Goal: Task Accomplishment & Management: Manage account settings

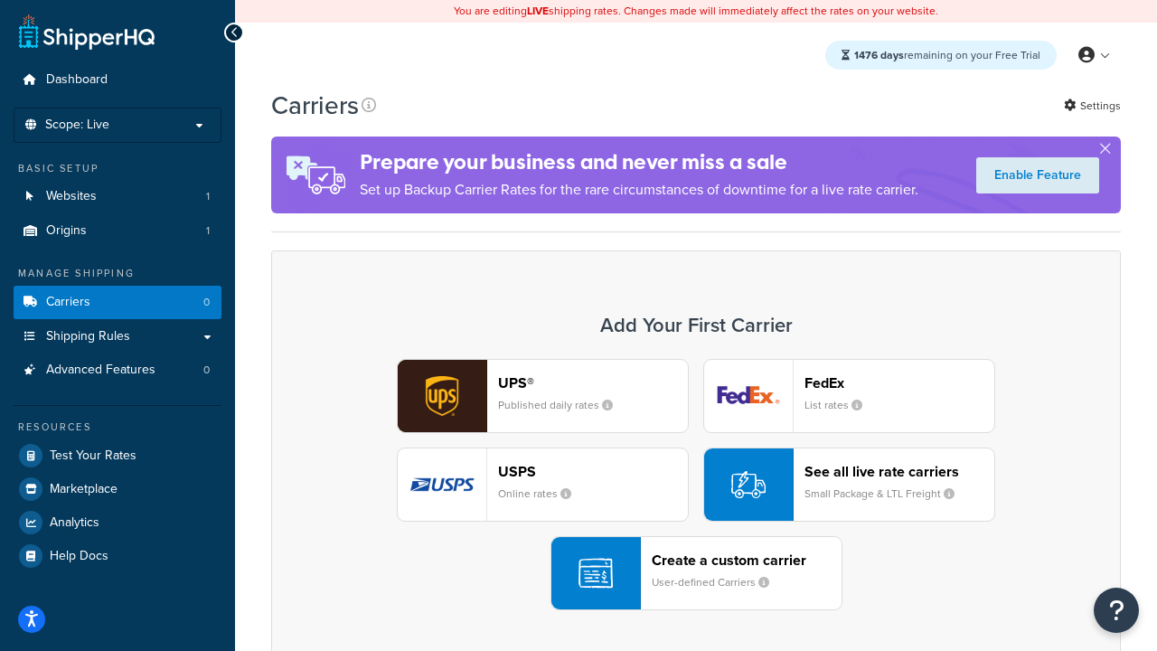
click at [696, 484] on div "UPS® Published daily rates FedEx List rates USPS Online rates See all live rate…" at bounding box center [696, 484] width 812 height 251
click at [899, 382] on header "FedEx" at bounding box center [899, 382] width 190 height 17
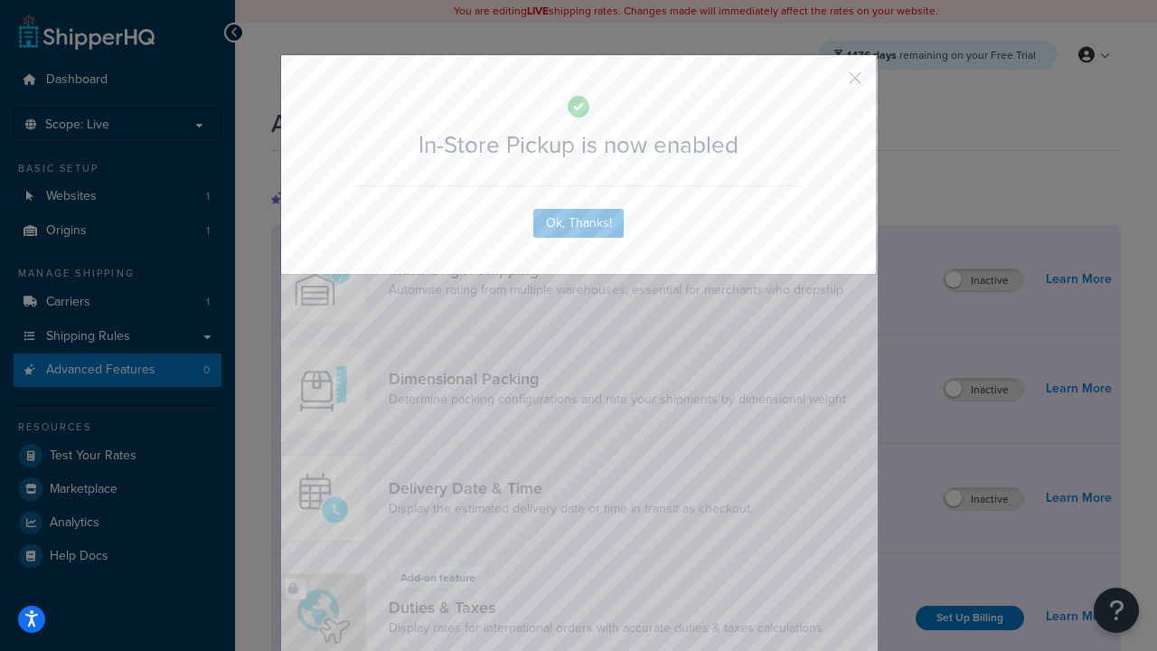
scroll to position [587, 0]
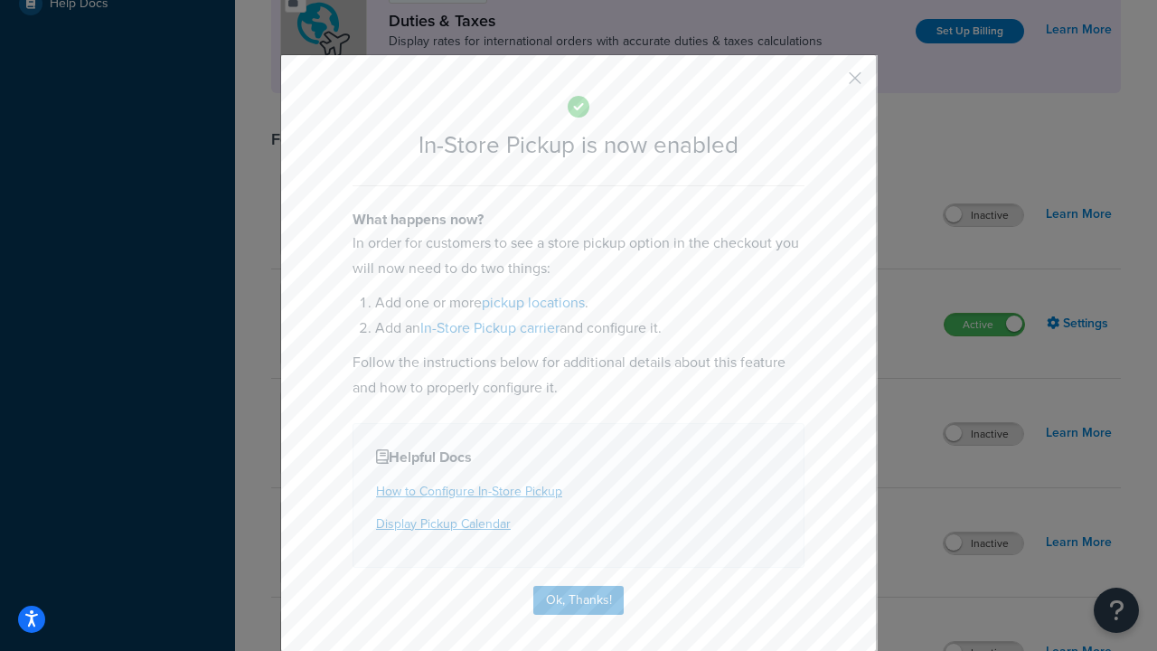
click at [828, 84] on button "button" at bounding box center [828, 84] width 5 height 5
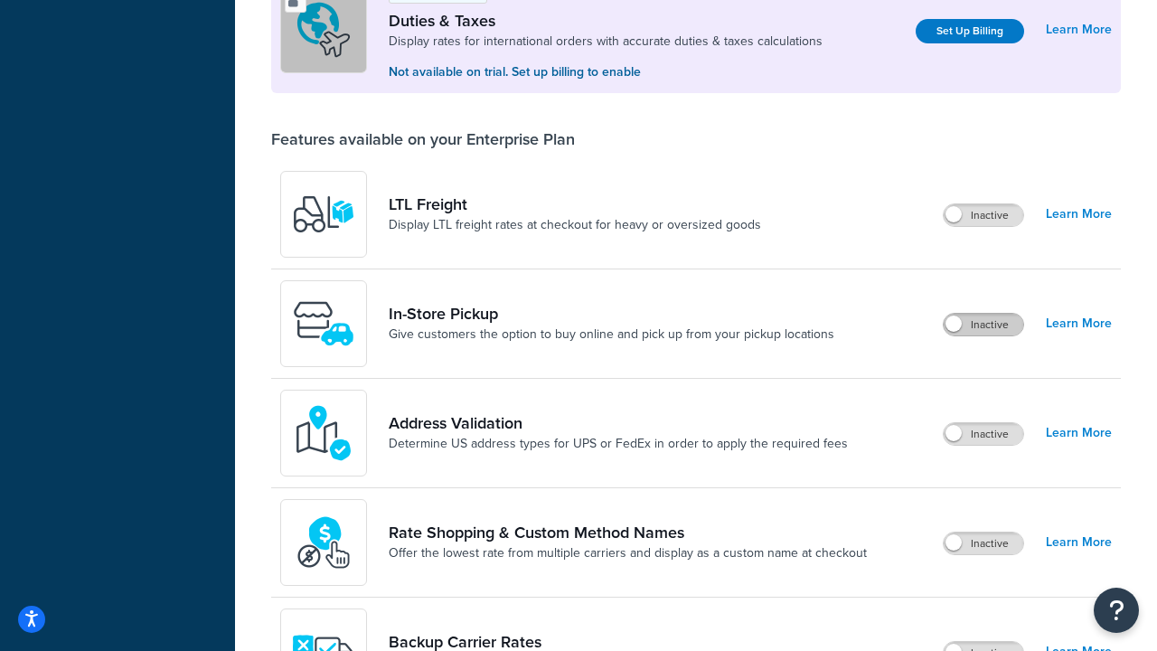
scroll to position [552, 0]
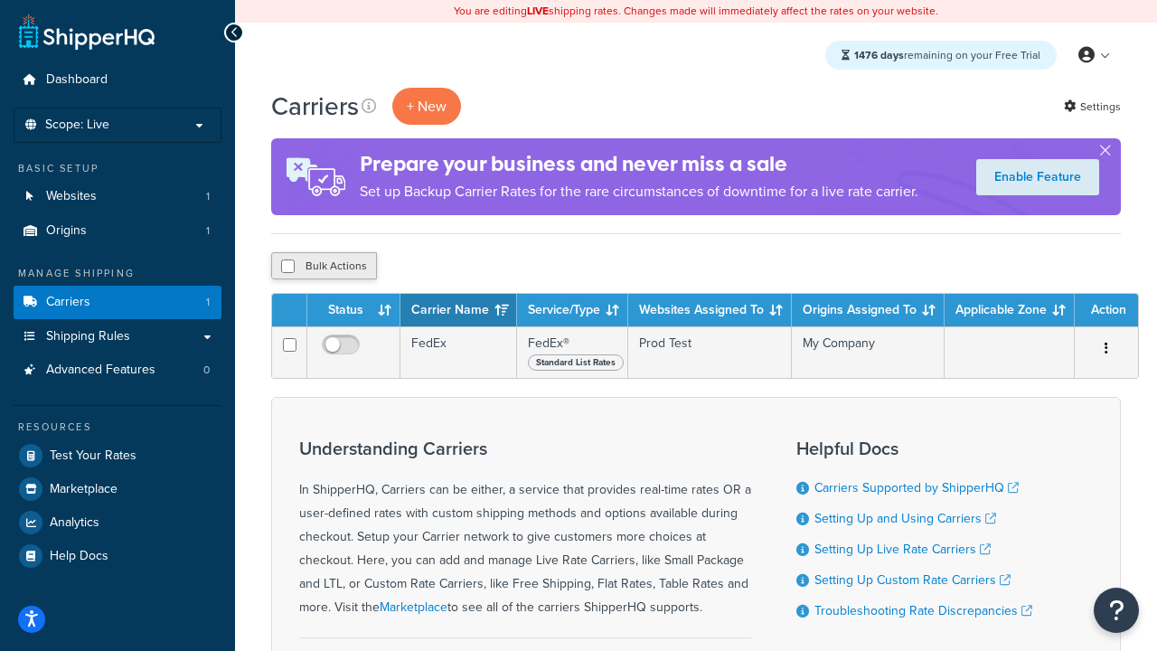
click at [287, 266] on input "checkbox" at bounding box center [288, 266] width 14 height 14
checkbox input "true"
click at [481, 266] on button "Delete" at bounding box center [482, 265] width 62 height 27
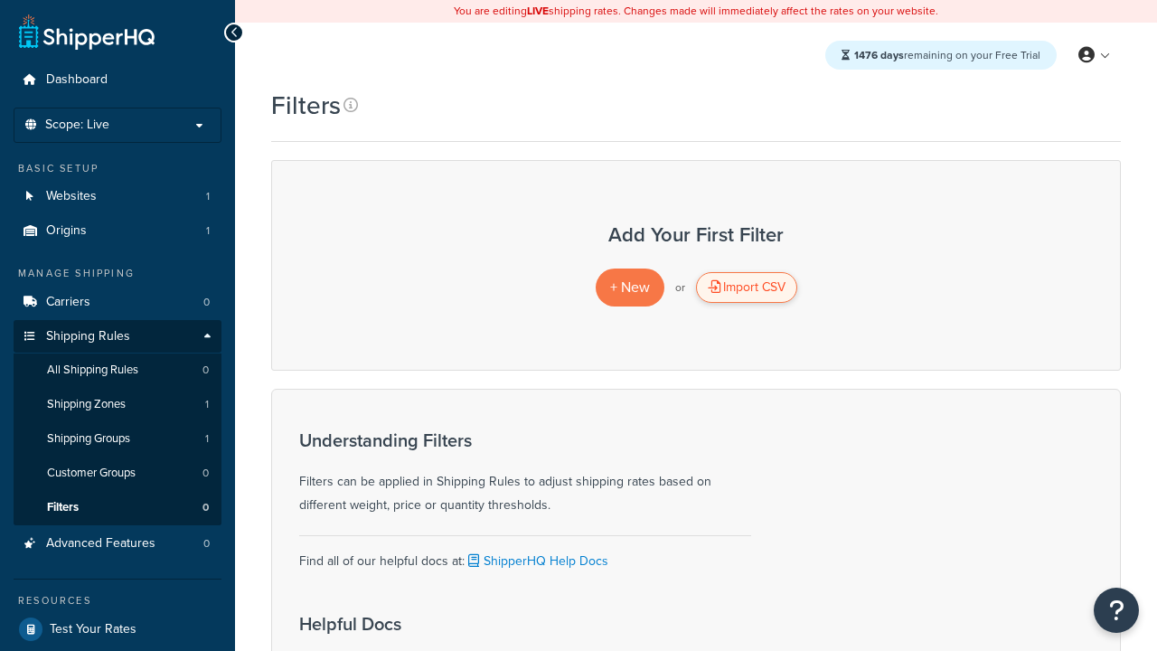
click at [746, 287] on div "Import CSV" at bounding box center [746, 287] width 101 height 31
